Goal: Obtain resource: Download file/media

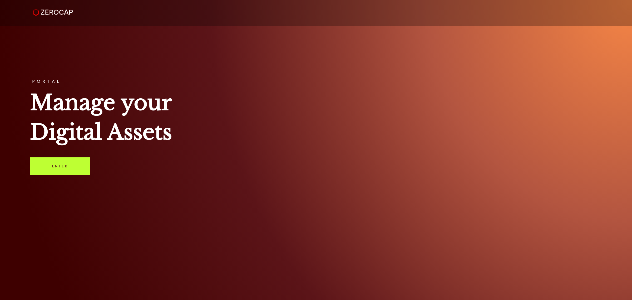
drag, startPoint x: 61, startPoint y: 155, endPoint x: 59, endPoint y: 164, distance: 8.3
click at [61, 156] on div "PORTAL Manage your Digital Assets Enter" at bounding box center [316, 150] width 632 height 300
click at [59, 164] on link "Enter" at bounding box center [60, 165] width 60 height 17
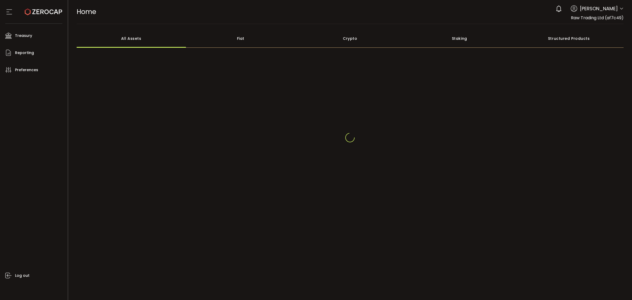
click at [623, 12] on div at bounding box center [621, 10] width 4 height 6
click at [622, 7] on icon at bounding box center [621, 9] width 4 height 4
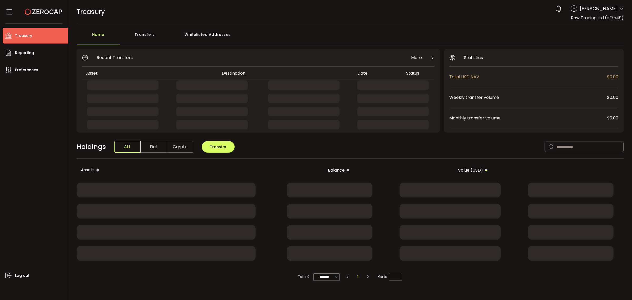
click at [621, 11] on icon at bounding box center [621, 9] width 4 height 4
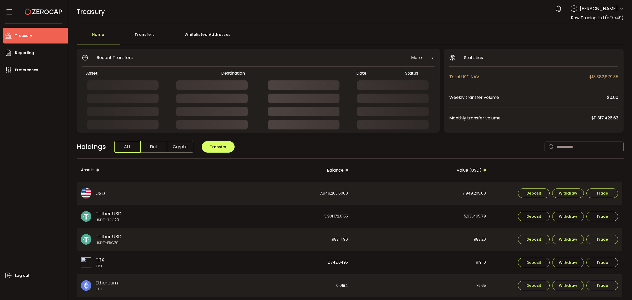
click at [621, 8] on icon at bounding box center [621, 9] width 4 height 4
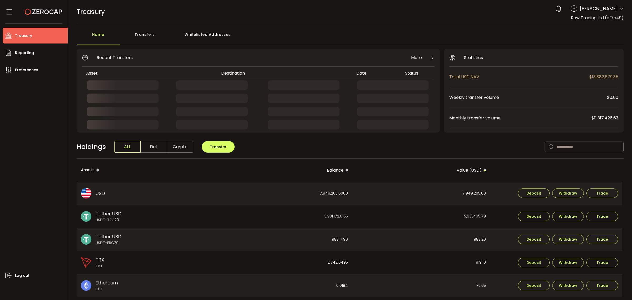
click at [620, 9] on icon at bounding box center [621, 9] width 4 height 4
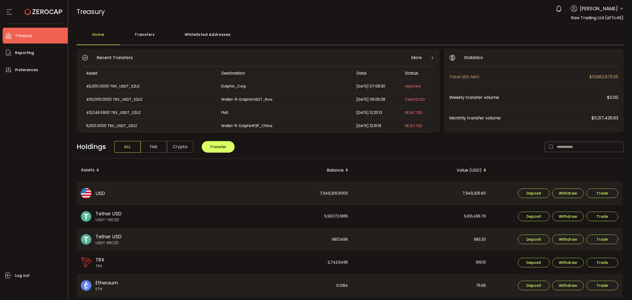
click at [621, 10] on icon at bounding box center [621, 9] width 4 height 4
click at [619, 8] on icon at bounding box center [621, 9] width 4 height 4
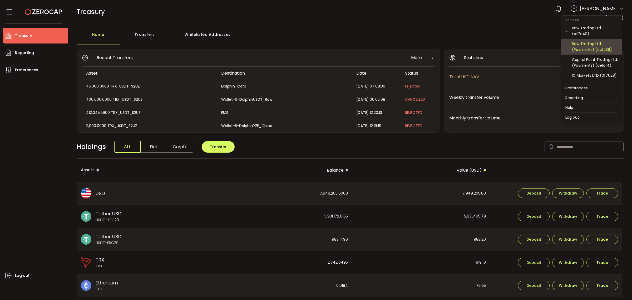
click at [585, 49] on div "Raw Trading Ltd (Payments) (dcf236)" at bounding box center [595, 47] width 46 height 12
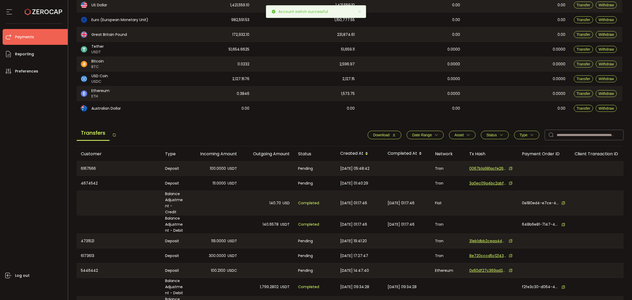
scroll to position [99, 0]
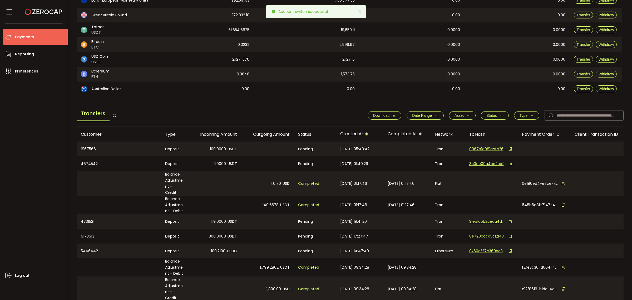
click at [436, 116] on icon "button" at bounding box center [436, 115] width 4 height 4
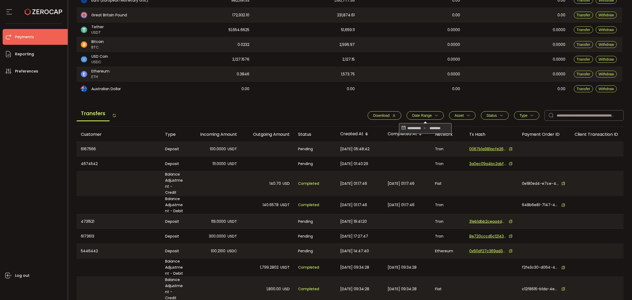
click at [402, 128] on icon at bounding box center [403, 128] width 6 height 8
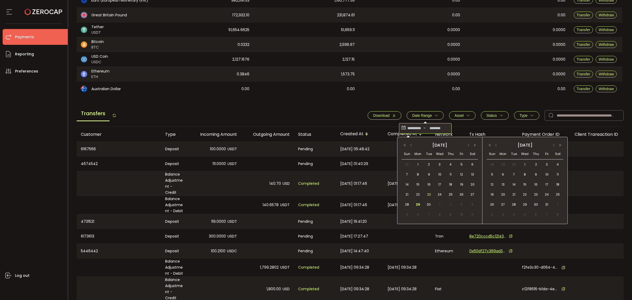
click at [428, 196] on span "23" at bounding box center [429, 194] width 6 height 6
click at [417, 207] on span "29" at bounding box center [418, 204] width 6 height 6
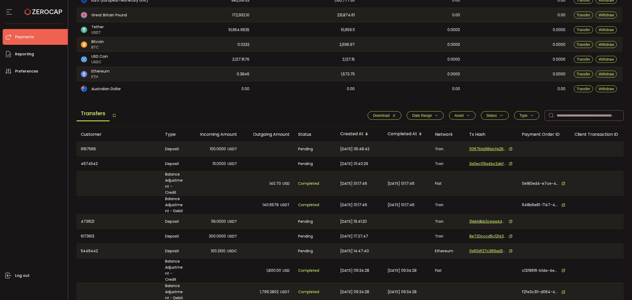
click at [380, 115] on span "Download" at bounding box center [381, 115] width 16 height 4
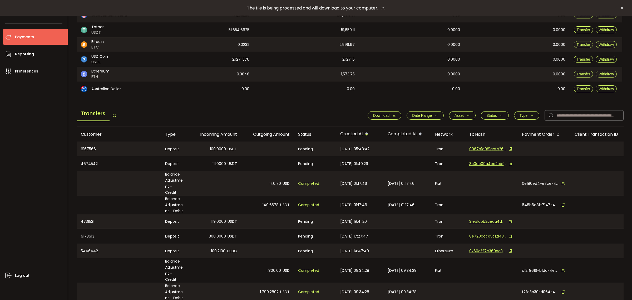
click at [383, 116] on span "Download" at bounding box center [381, 115] width 16 height 4
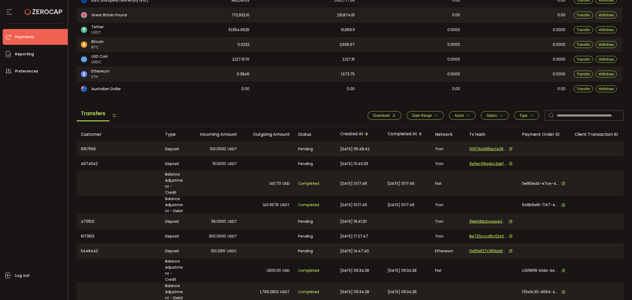
click at [388, 112] on button "Download" at bounding box center [385, 115] width 34 height 8
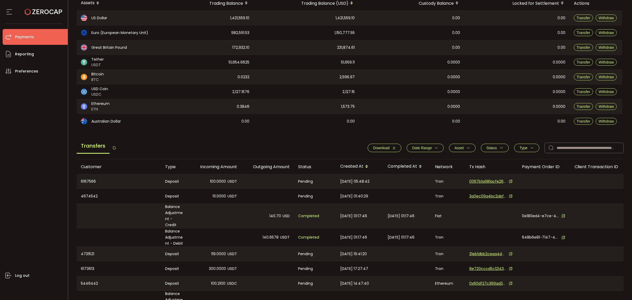
scroll to position [0, 0]
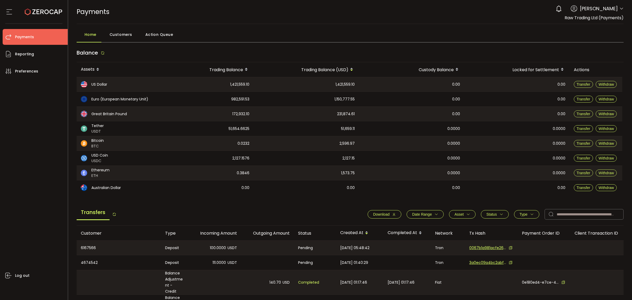
click at [619, 9] on icon at bounding box center [621, 9] width 4 height 4
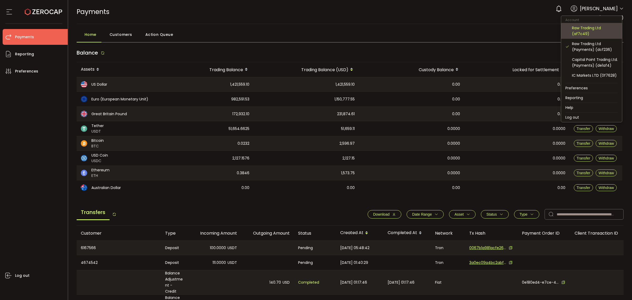
click at [592, 29] on div "Raw Trading Ltd (af7c49)" at bounding box center [595, 31] width 46 height 12
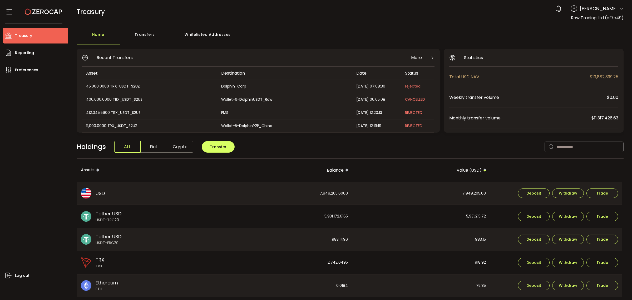
click at [622, 11] on header "PDF is being processed and will download to your computer TREASURY Buy Power $0…" at bounding box center [350, 12] width 564 height 24
click at [621, 9] on icon at bounding box center [621, 9] width 4 height 4
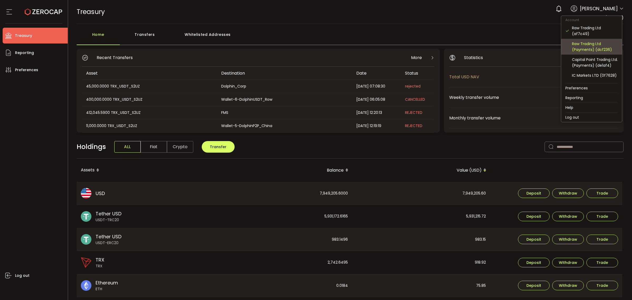
click at [594, 46] on div "Raw Trading Ltd (Payments) (dcf236)" at bounding box center [595, 47] width 46 height 12
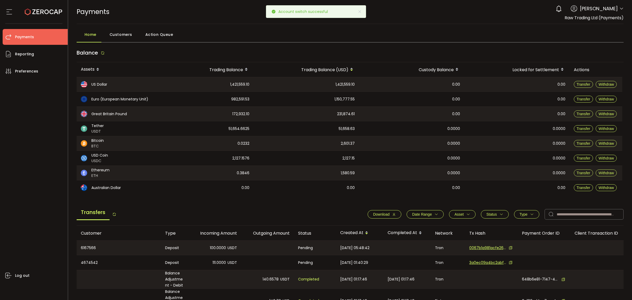
click at [623, 9] on header "PDF is being processed and will download to your computer PAYMENTS Buy Power $0…" at bounding box center [350, 12] width 564 height 24
click at [620, 8] on icon at bounding box center [621, 9] width 4 height 4
click at [619, 9] on icon at bounding box center [621, 9] width 4 height 4
click at [620, 9] on icon at bounding box center [621, 9] width 4 height 4
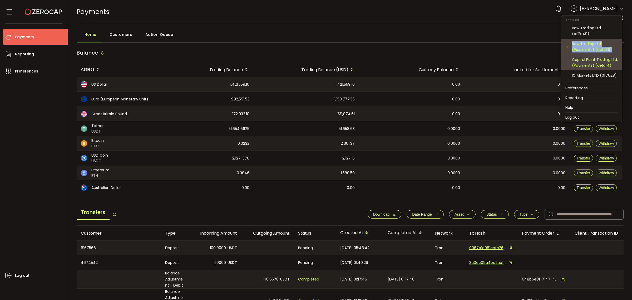
drag, startPoint x: 611, startPoint y: 50, endPoint x: 603, endPoint y: 64, distance: 15.8
click at [570, 43] on div "Raw Trading Ltd (Payments) (dcf236)" at bounding box center [591, 47] width 52 height 16
copy div "Raw Trading Ltd (Payments) (dcf236)"
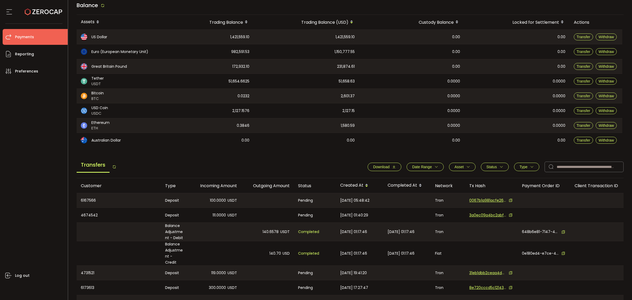
scroll to position [128, 0]
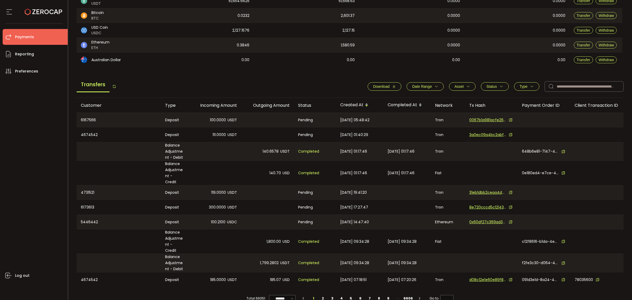
click at [467, 152] on div at bounding box center [491, 151] width 53 height 18
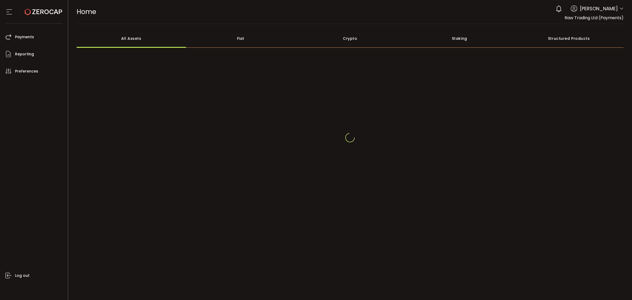
click at [624, 9] on header "PDF is being processed and will download to your computer HOME Buy Power $0.00 …" at bounding box center [350, 12] width 564 height 24
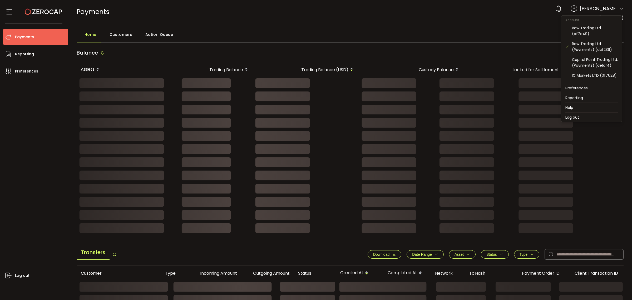
click at [620, 11] on icon at bounding box center [621, 9] width 4 height 4
